Goal: Task Accomplishment & Management: Use online tool/utility

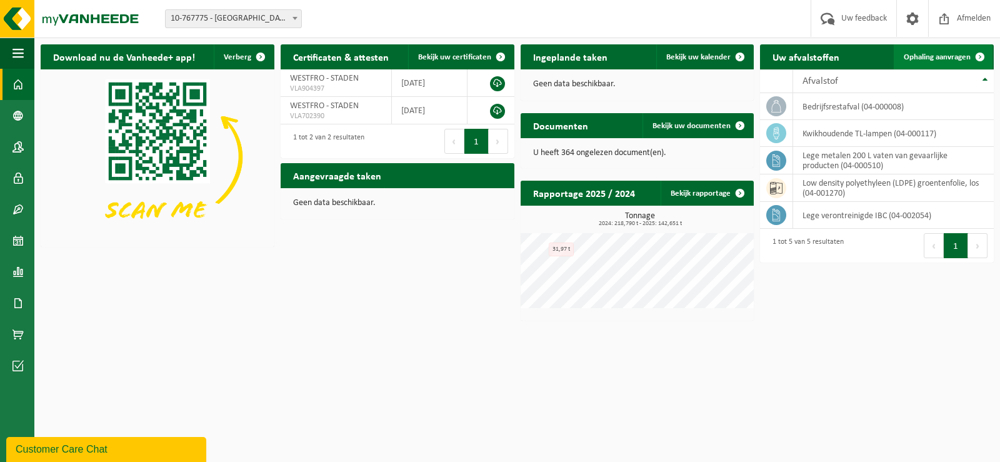
click at [948, 56] on span "Ophaling aanvragen" at bounding box center [936, 57] width 67 height 8
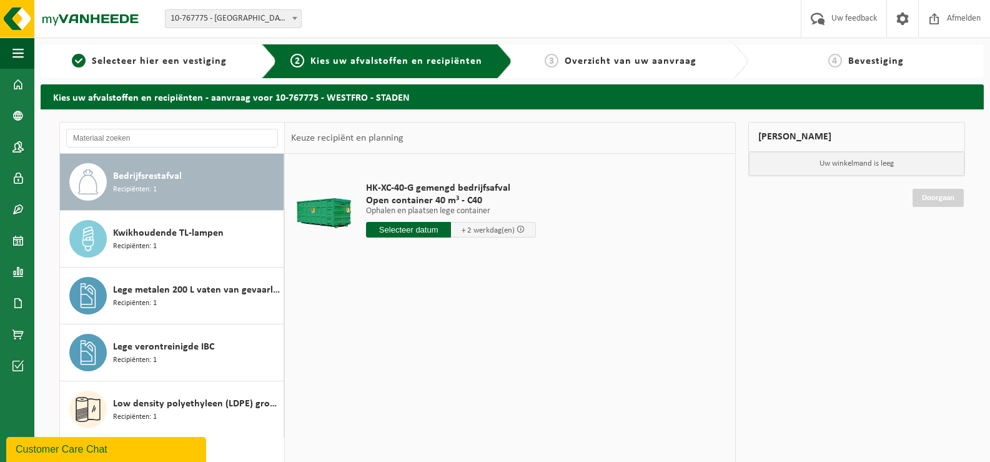
click at [424, 227] on input "text" at bounding box center [408, 230] width 85 height 16
click at [396, 382] on div "26" at bounding box center [400, 380] width 22 height 20
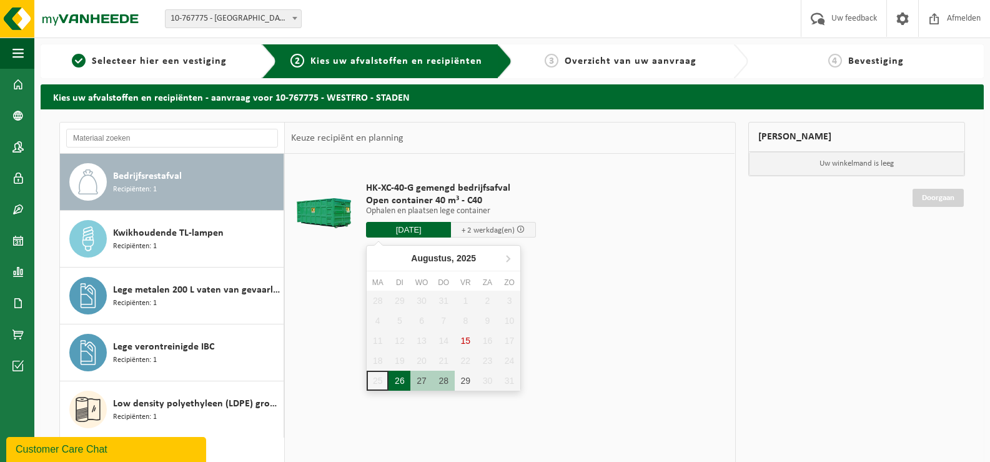
type input "Van [DATE]"
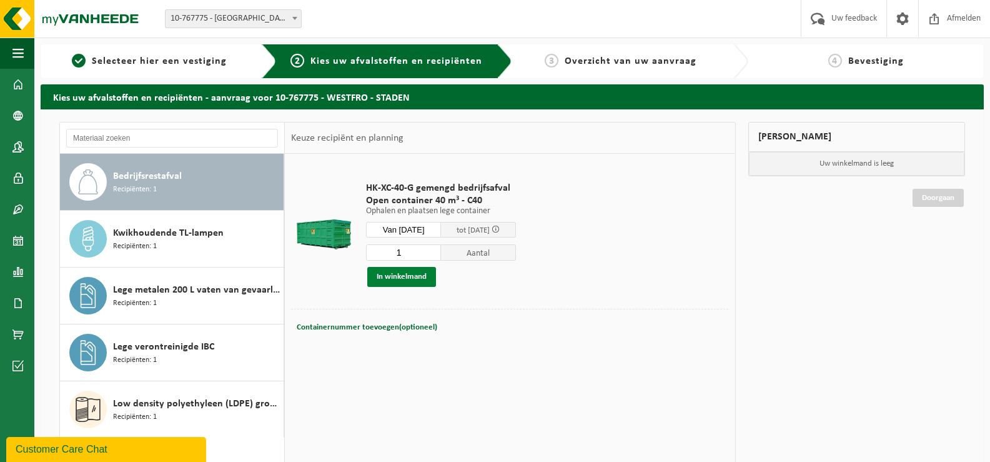
click at [408, 276] on button "In winkelmand" at bounding box center [401, 277] width 69 height 20
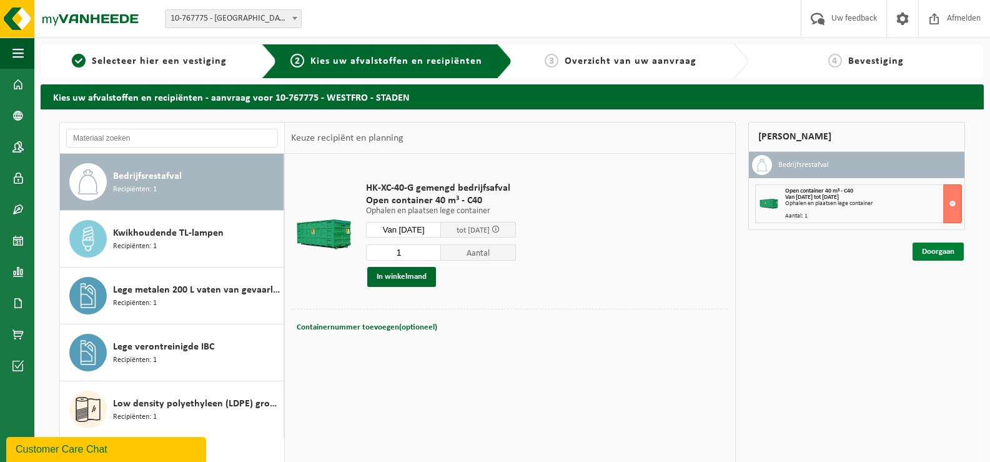
click at [943, 251] on link "Doorgaan" at bounding box center [938, 251] width 51 height 18
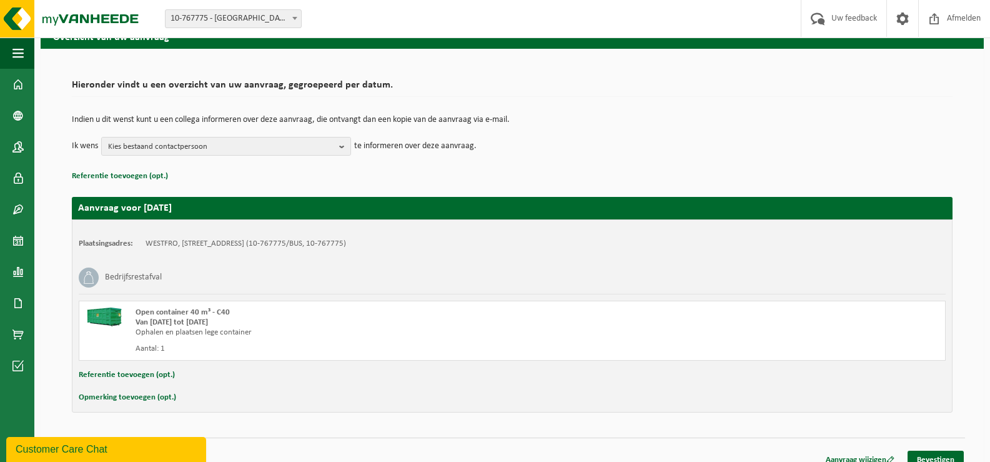
scroll to position [74, 0]
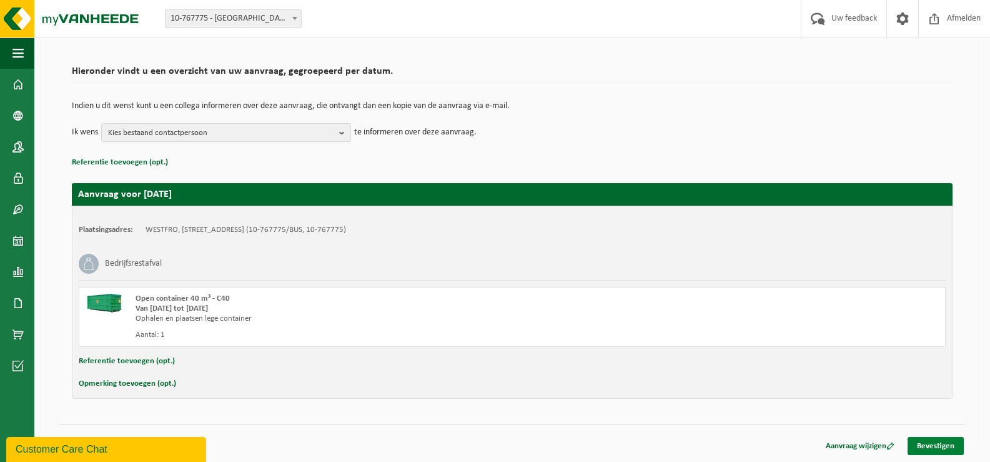
click at [940, 444] on link "Bevestigen" at bounding box center [936, 446] width 56 height 18
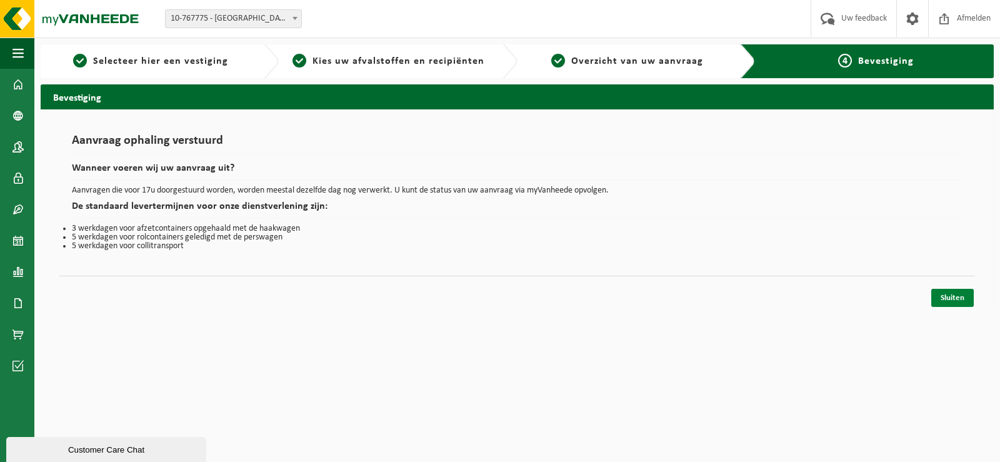
click at [955, 296] on link "Sluiten" at bounding box center [952, 298] width 42 height 18
